Goal: Information Seeking & Learning: Learn about a topic

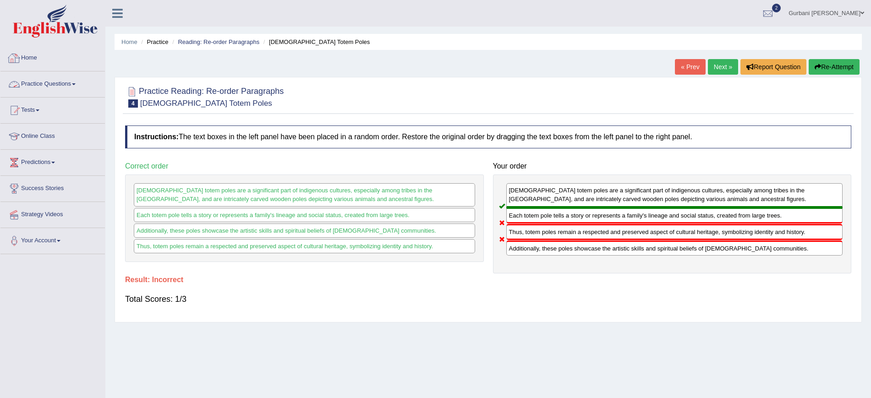
click at [37, 87] on link "Practice Questions" at bounding box center [52, 82] width 104 height 23
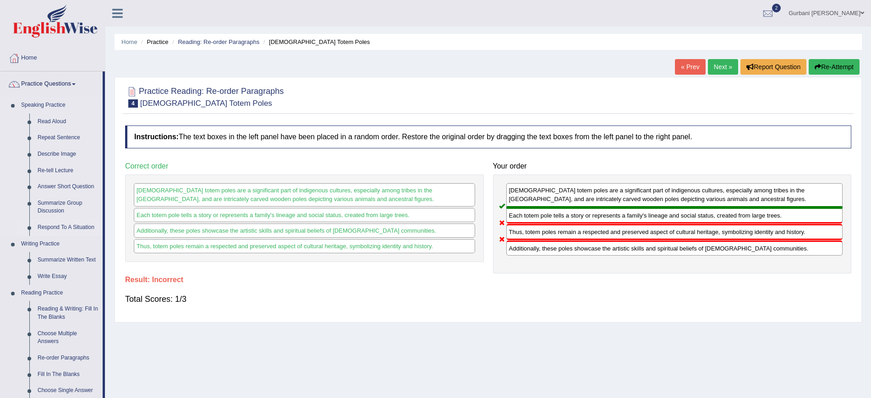
click at [68, 232] on link "Respond To A Situation" at bounding box center [67, 227] width 69 height 16
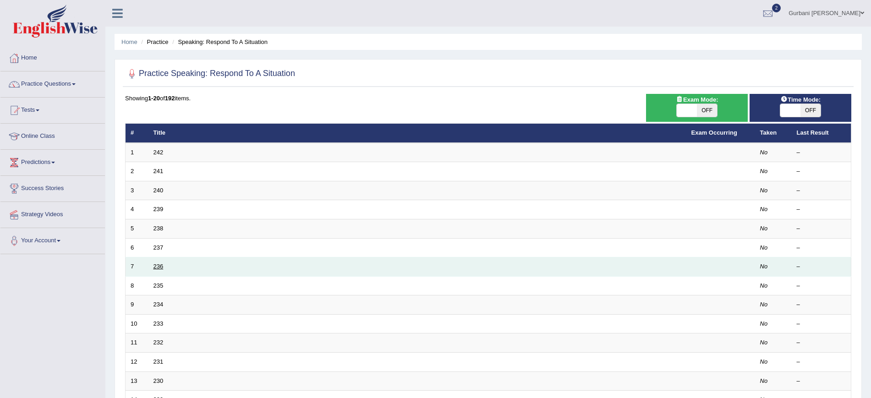
click at [154, 265] on link "236" at bounding box center [158, 266] width 10 height 7
